Goal: Navigation & Orientation: Find specific page/section

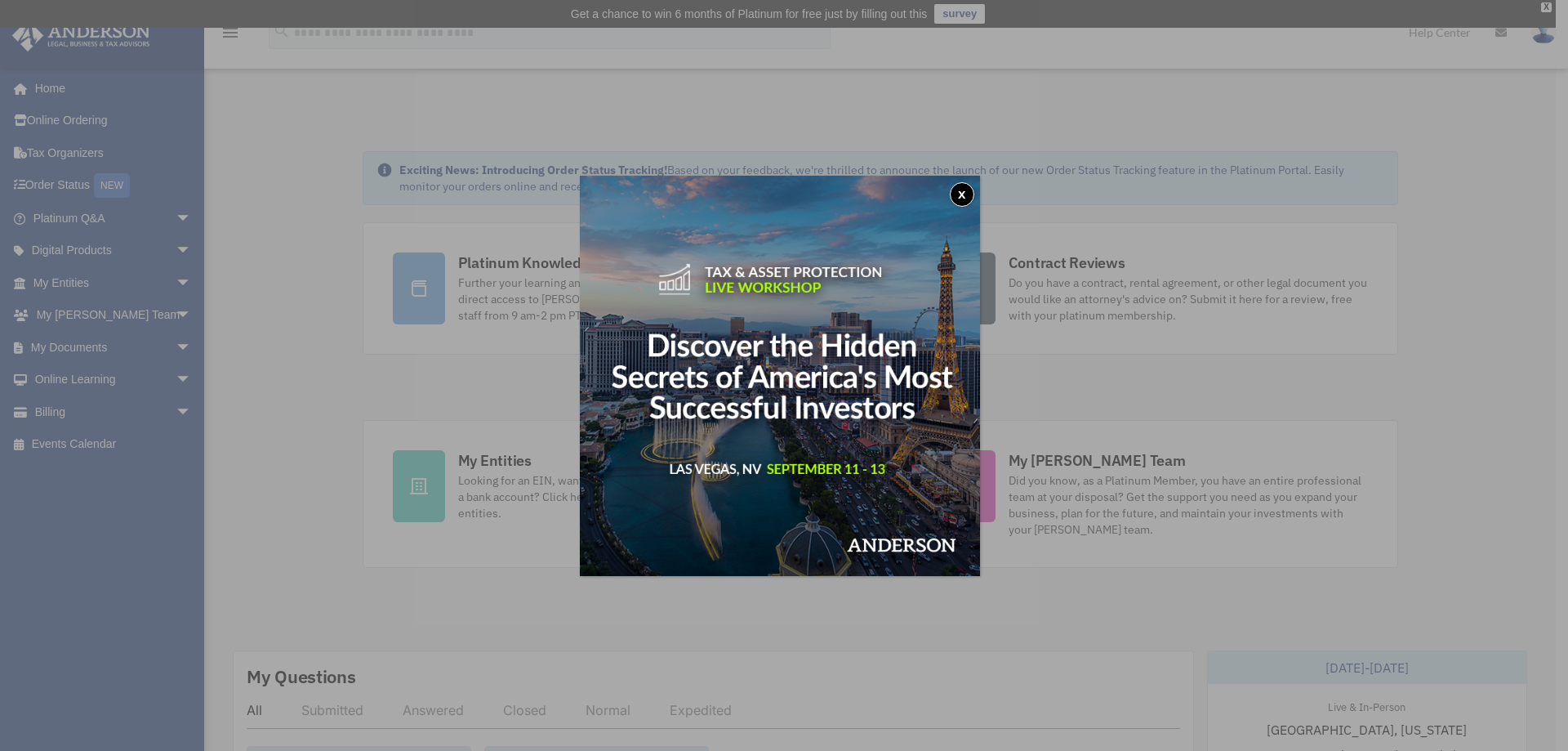
click at [966, 193] on button "x" at bounding box center [962, 194] width 25 height 25
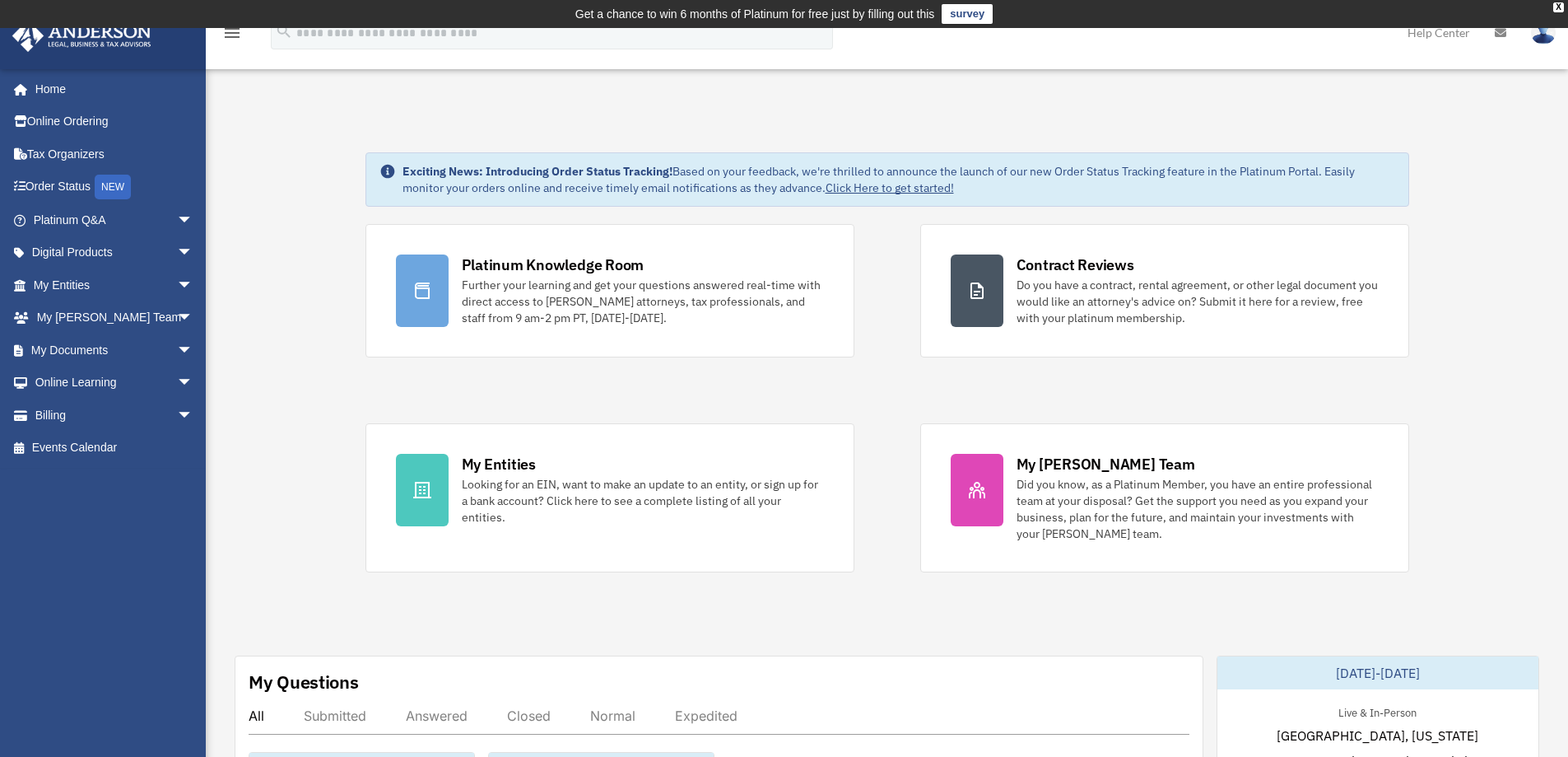
click at [84, 190] on link "Order Status NEW" at bounding box center [115, 187] width 206 height 34
click at [75, 353] on link "My Documents arrow_drop_down" at bounding box center [115, 349] width 206 height 33
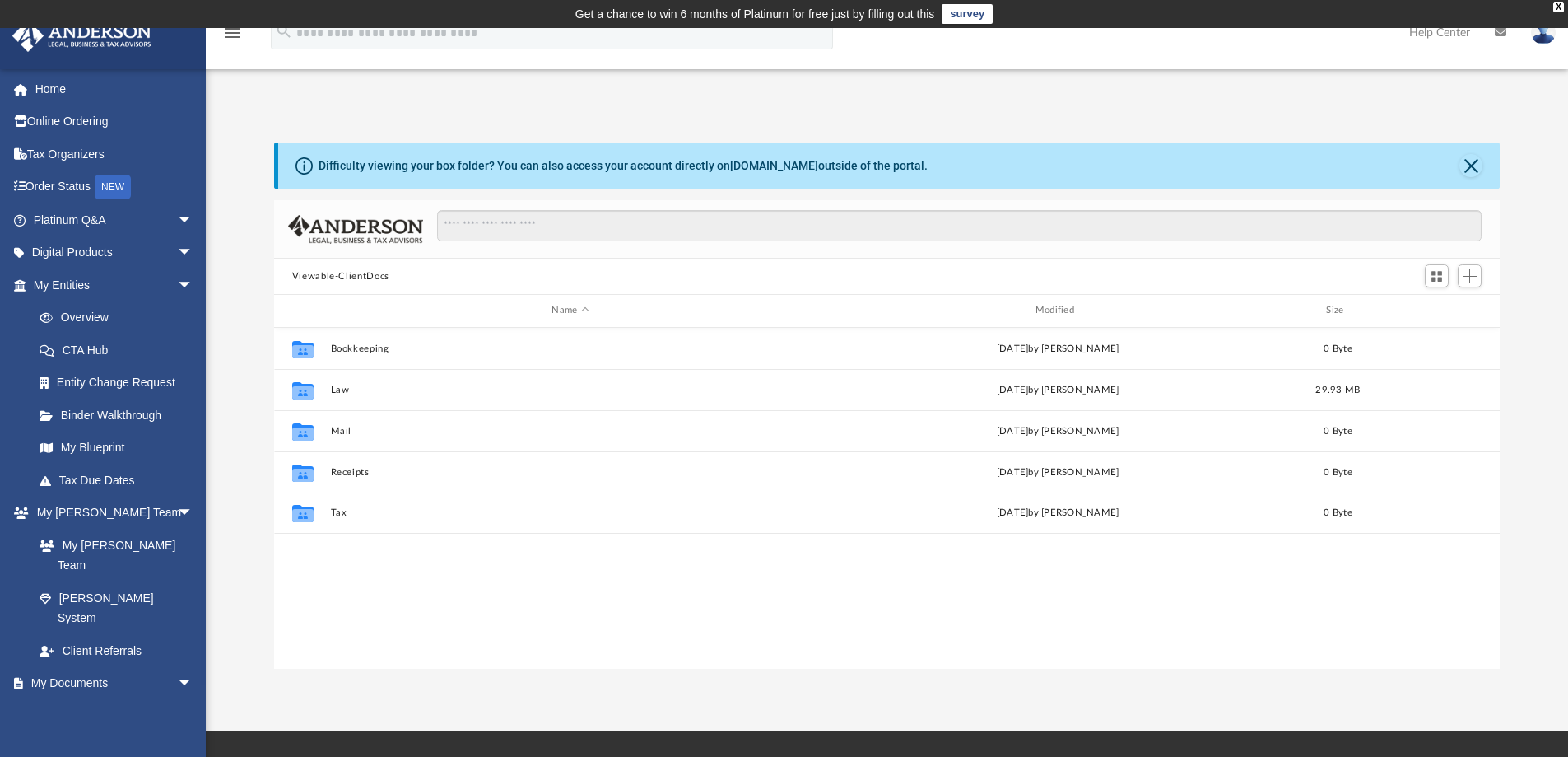
scroll to position [363, 1213]
click at [1054, 311] on div "Modified" at bounding box center [1057, 310] width 480 height 15
click at [1080, 308] on span "Modified" at bounding box center [1079, 310] width 7 height 7
click at [333, 346] on button "Law" at bounding box center [570, 348] width 480 height 11
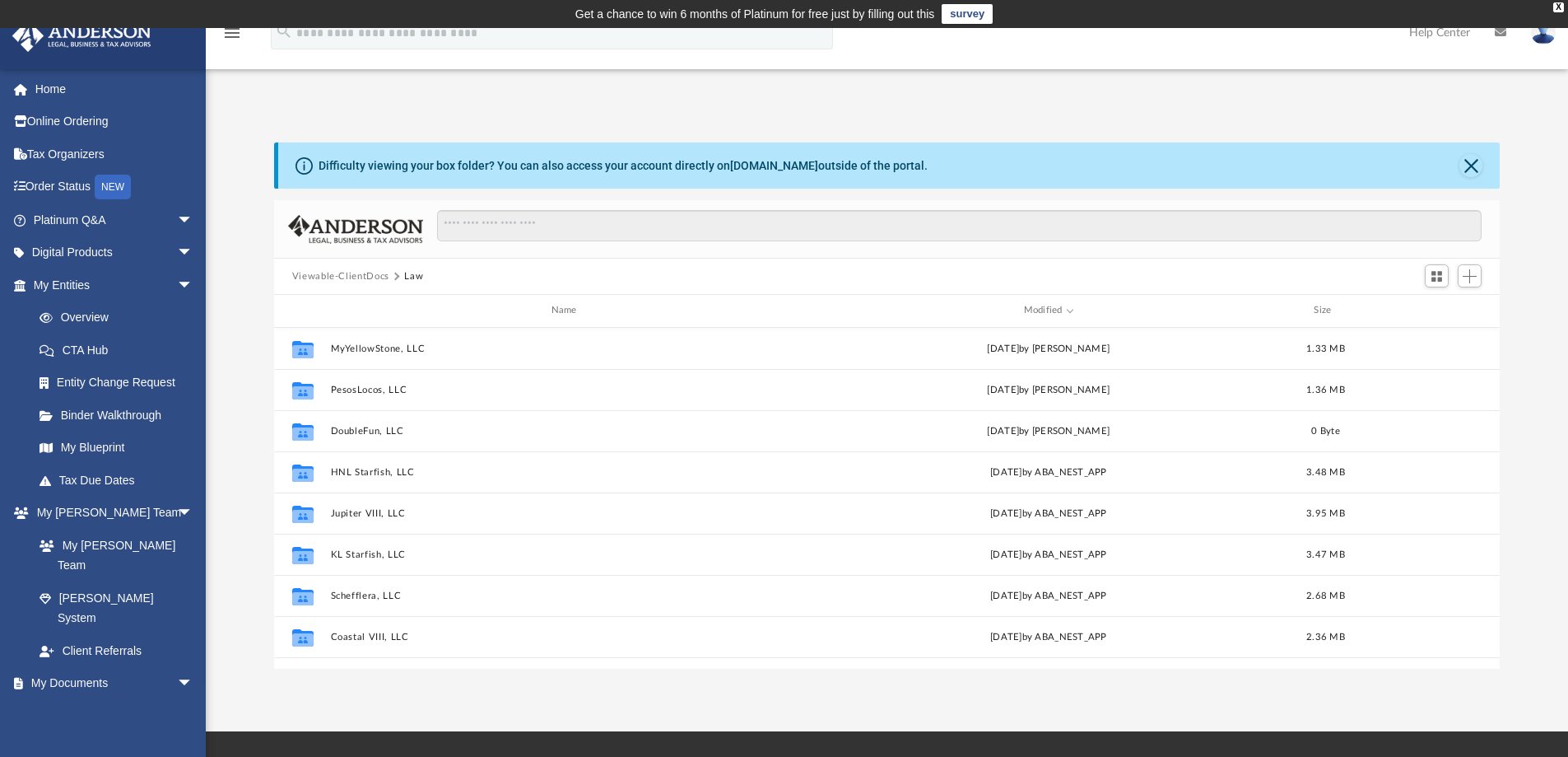
click at [69, 184] on link "Order Status NEW" at bounding box center [115, 187] width 206 height 34
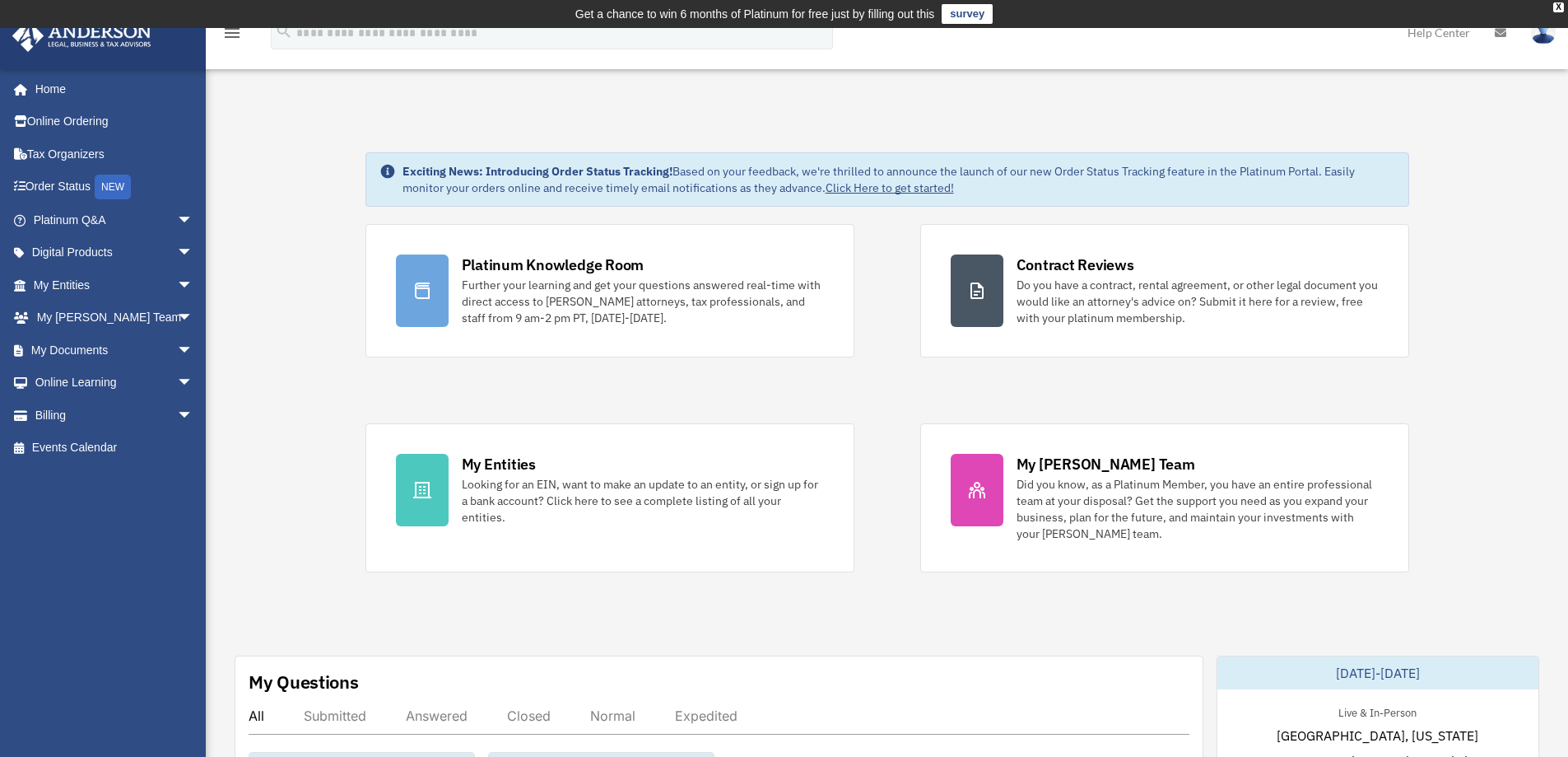
click at [66, 282] on link "My Entities arrow_drop_down" at bounding box center [115, 285] width 206 height 33
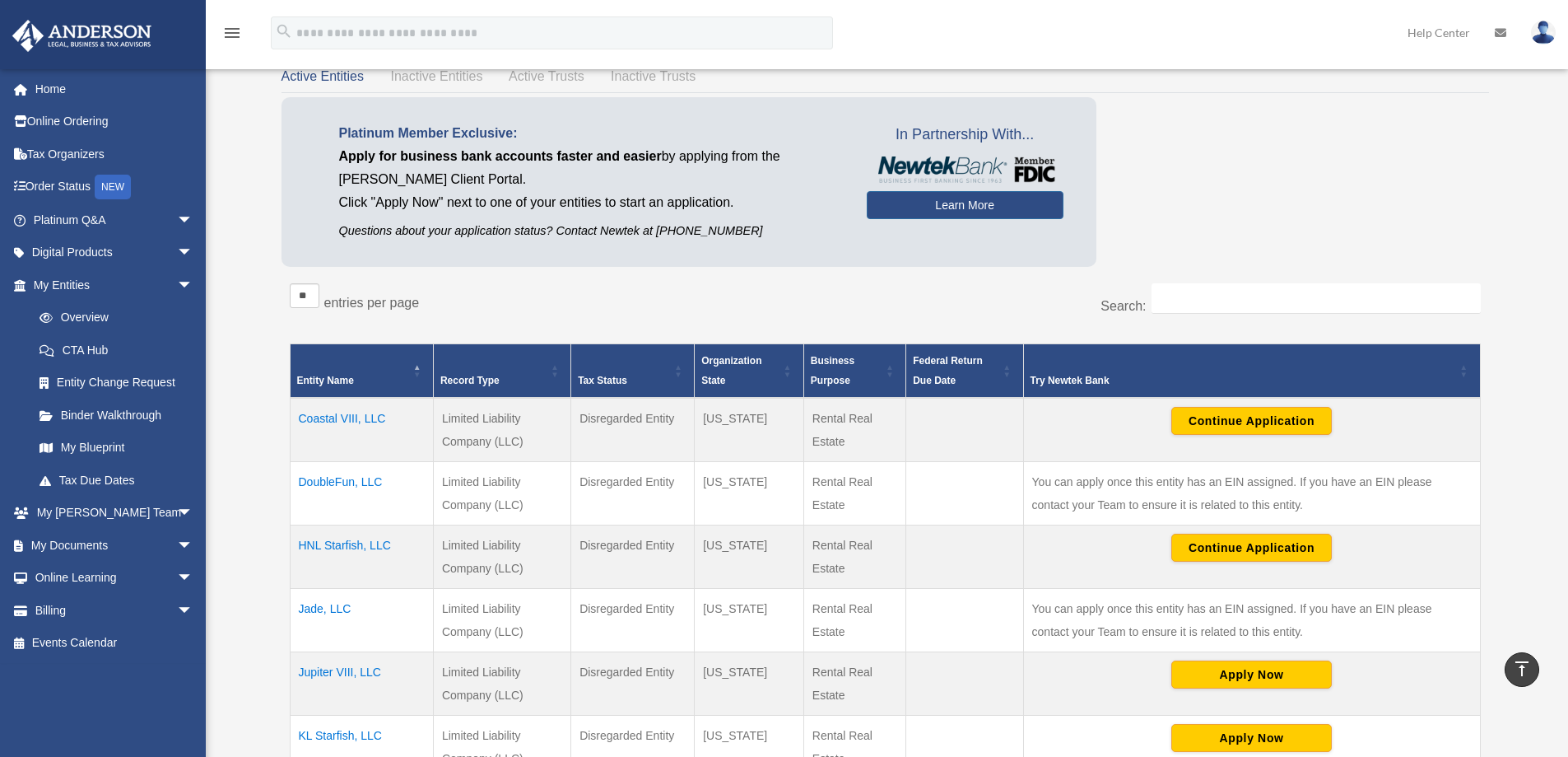
scroll to position [2, 0]
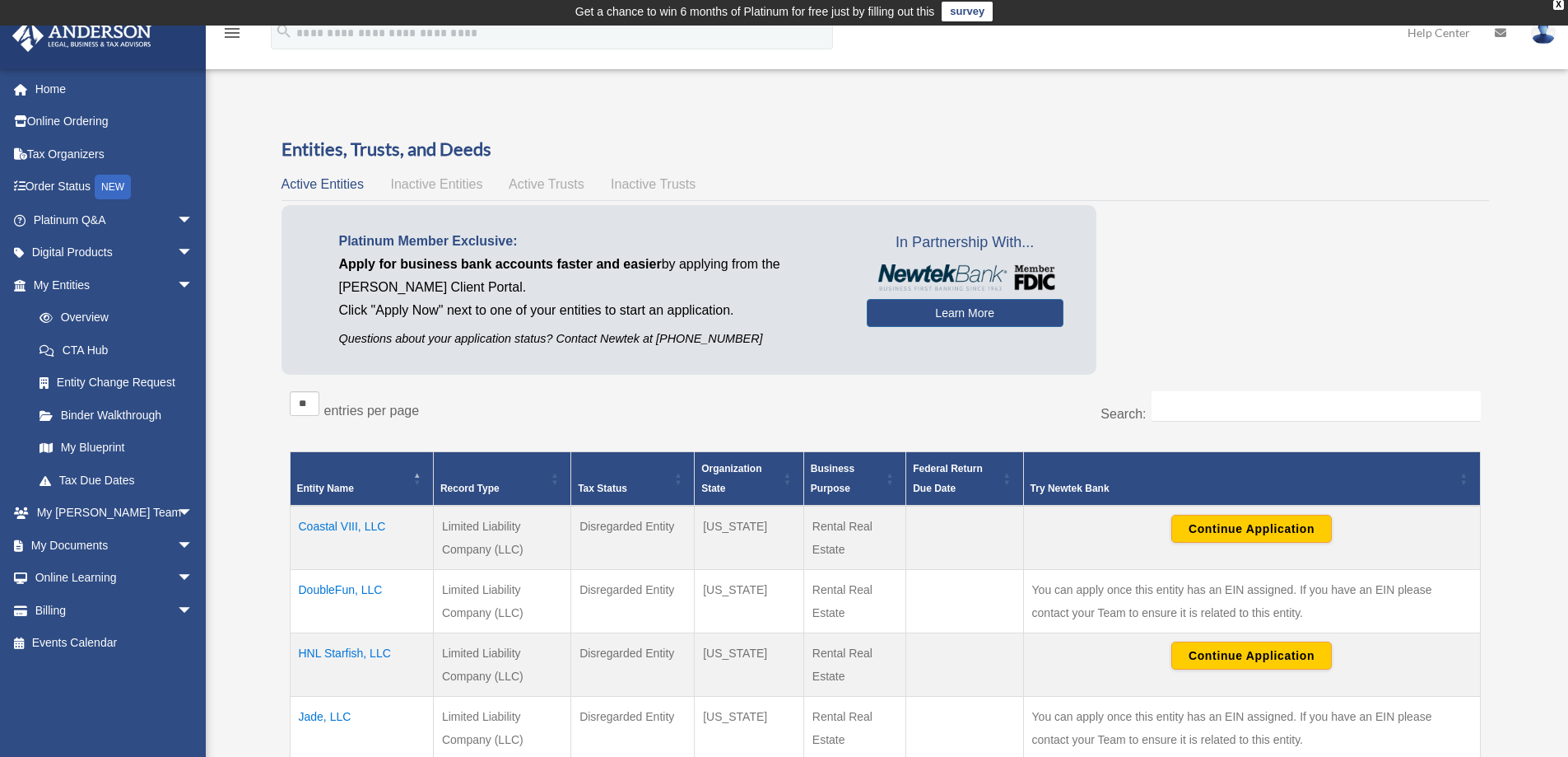
click at [67, 87] on link "Home" at bounding box center [115, 88] width 206 height 33
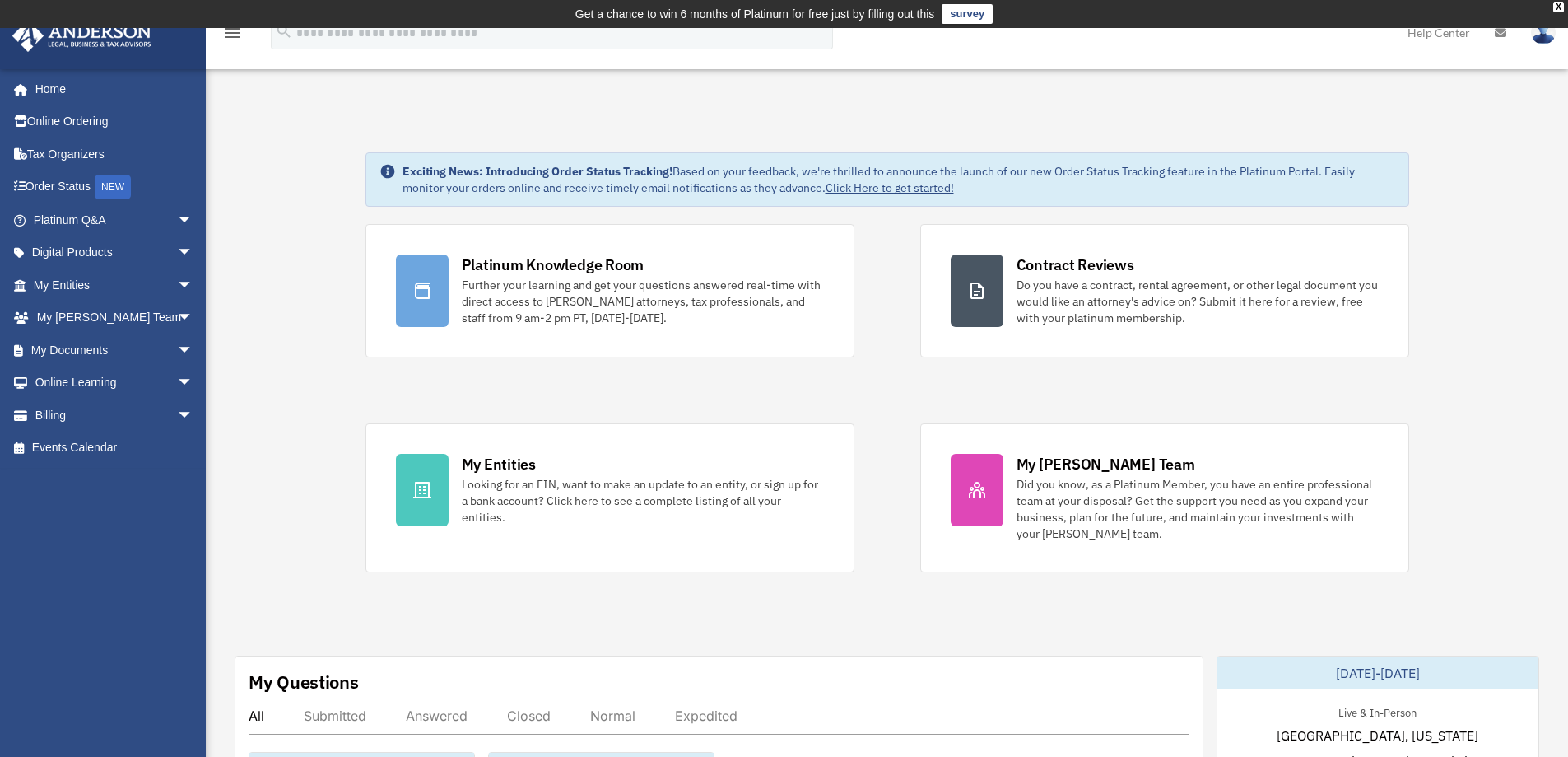
click at [1549, 38] on img at bounding box center [1542, 33] width 25 height 24
click at [1246, 148] on link "Logout" at bounding box center [1276, 143] width 165 height 34
